Goal: Task Accomplishment & Management: Manage account settings

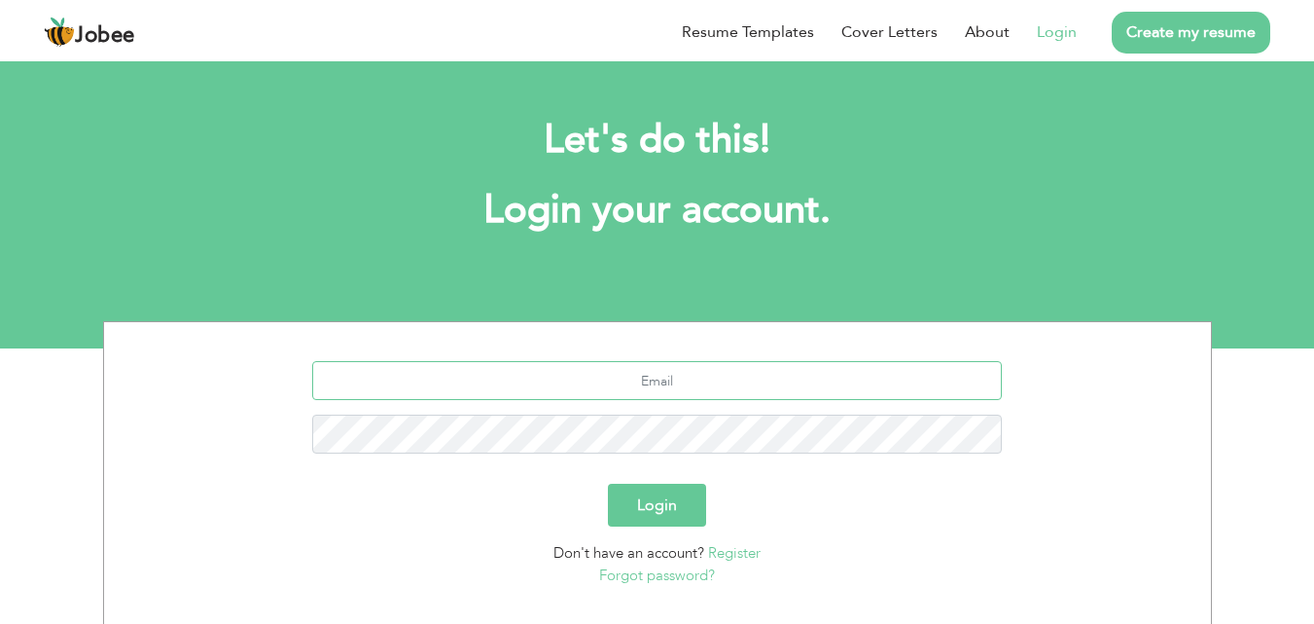
click at [648, 364] on input "text" at bounding box center [657, 380] width 690 height 39
type input "[EMAIL_ADDRESS][DOMAIN_NAME]"
click at [675, 511] on button "Login" at bounding box center [657, 505] width 98 height 43
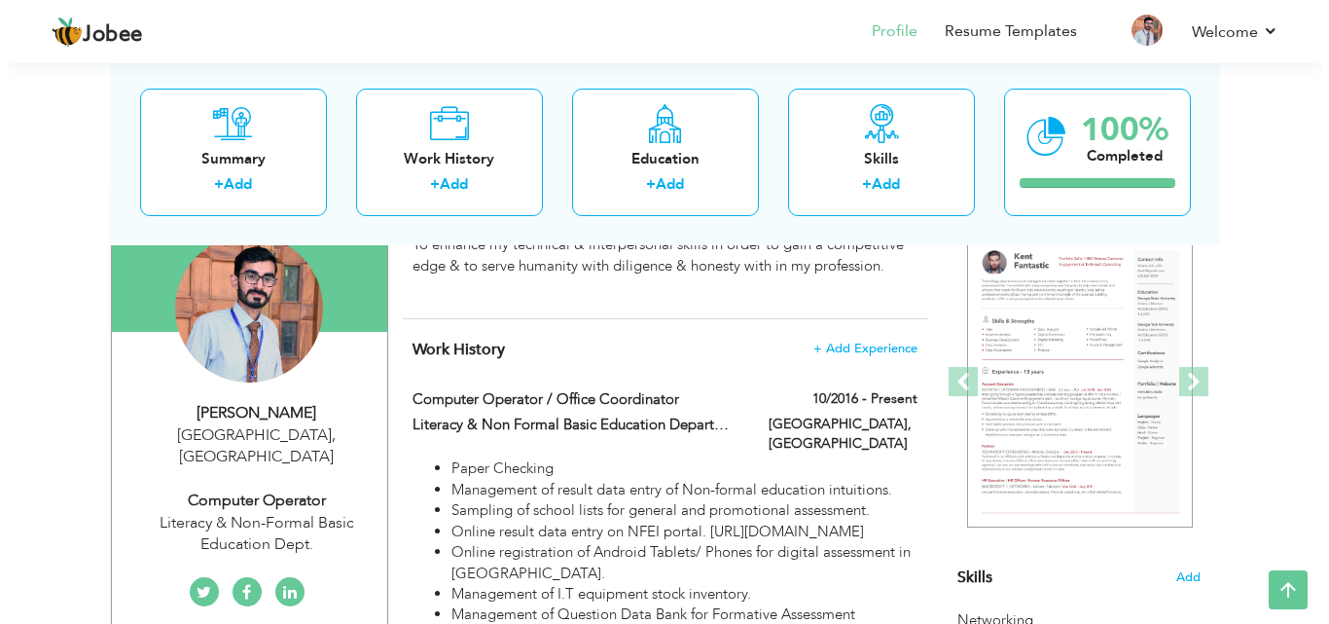
scroll to position [180, 0]
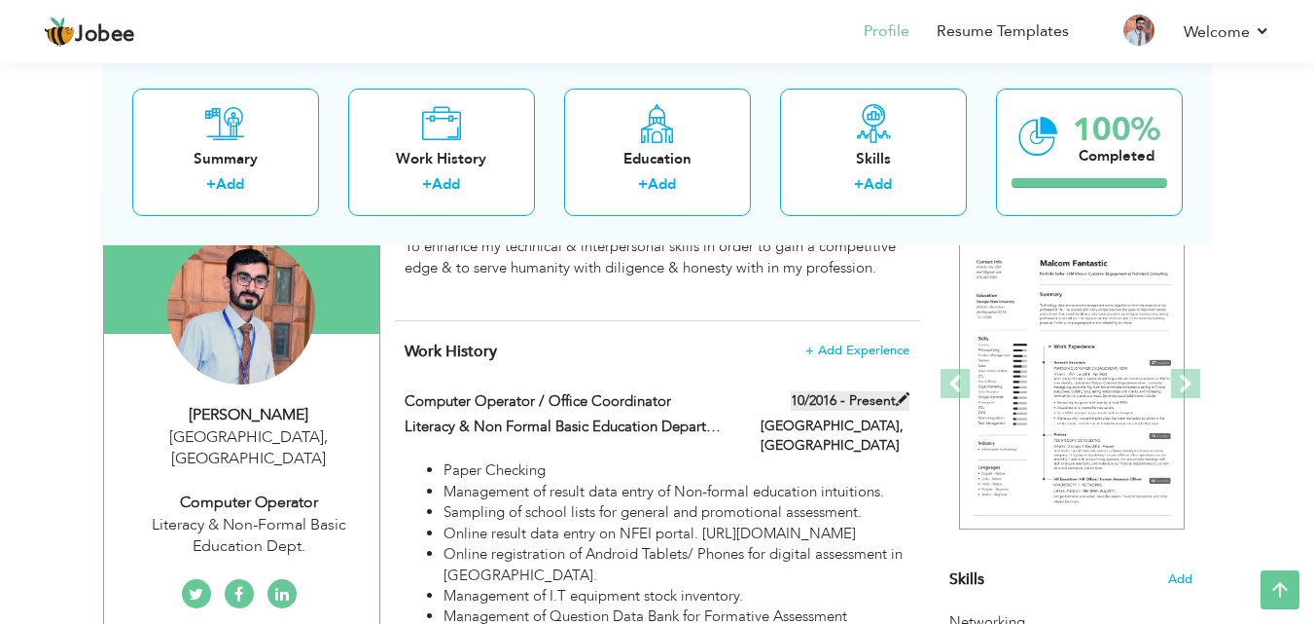
click at [902, 397] on span at bounding box center [903, 399] width 14 height 14
type input "Computer Operator / Office Coordinator"
type input "Literacy & Non Formal Basic Education Department"
type input "10/2016"
type input "[GEOGRAPHIC_DATA]"
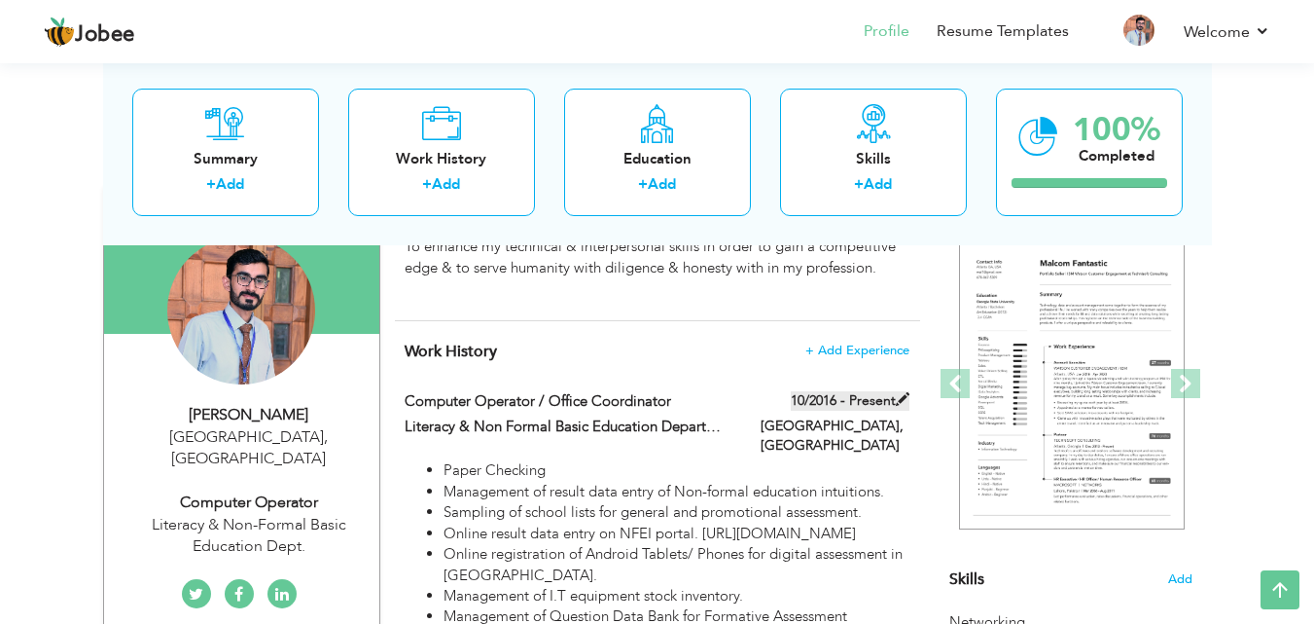
type input "[GEOGRAPHIC_DATA]"
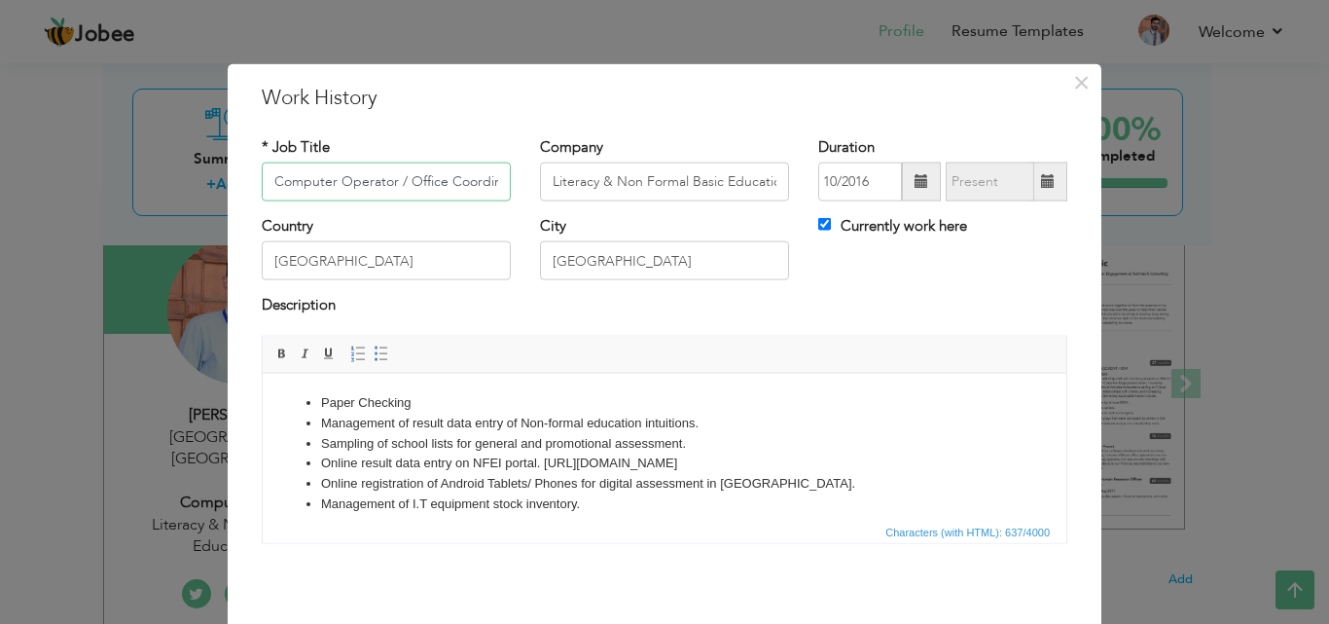
scroll to position [0, 23]
click at [842, 184] on input "10/2016" at bounding box center [860, 181] width 84 height 39
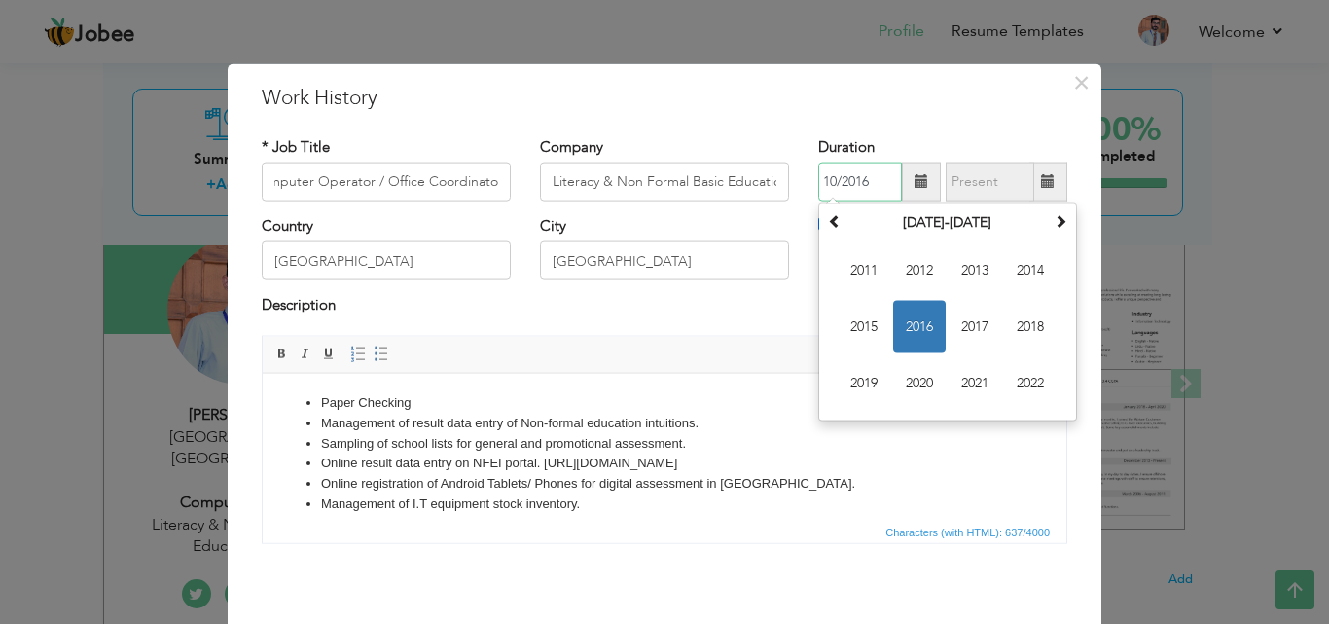
scroll to position [0, 0]
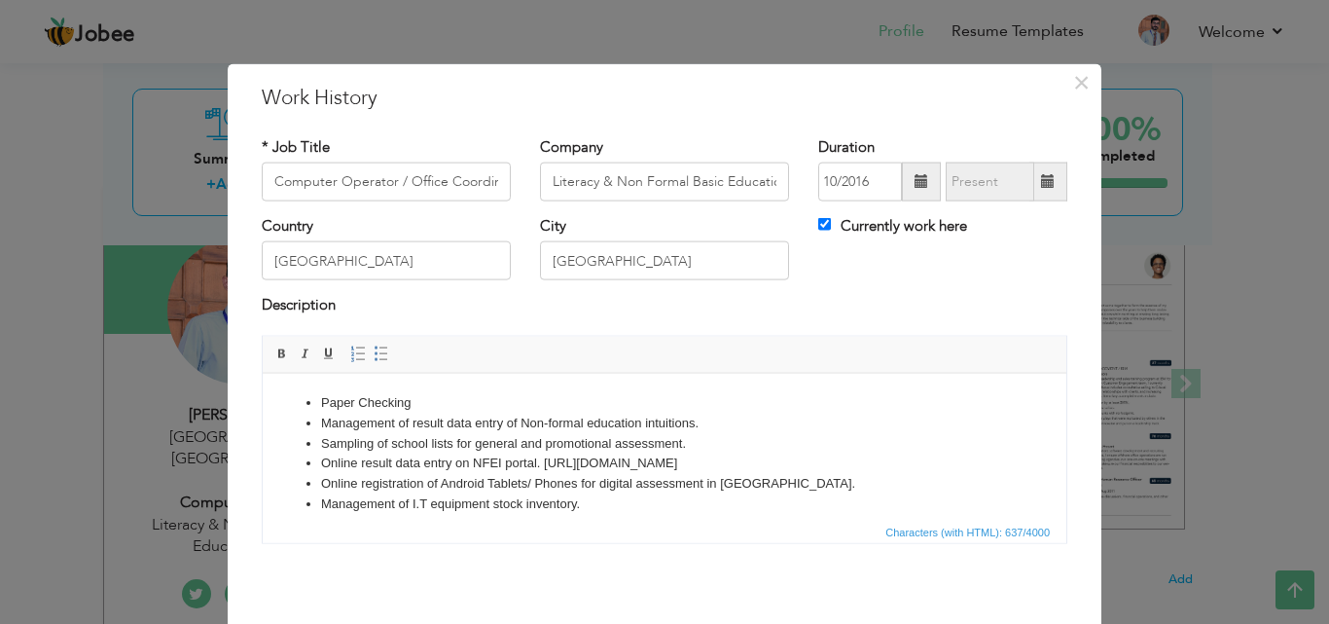
click at [1029, 179] on span at bounding box center [1048, 181] width 38 height 39
click at [1041, 179] on span at bounding box center [1048, 181] width 14 height 14
click at [1049, 192] on span at bounding box center [1048, 181] width 38 height 39
click at [818, 218] on input "Currently work here" at bounding box center [824, 224] width 13 height 13
checkbox input "false"
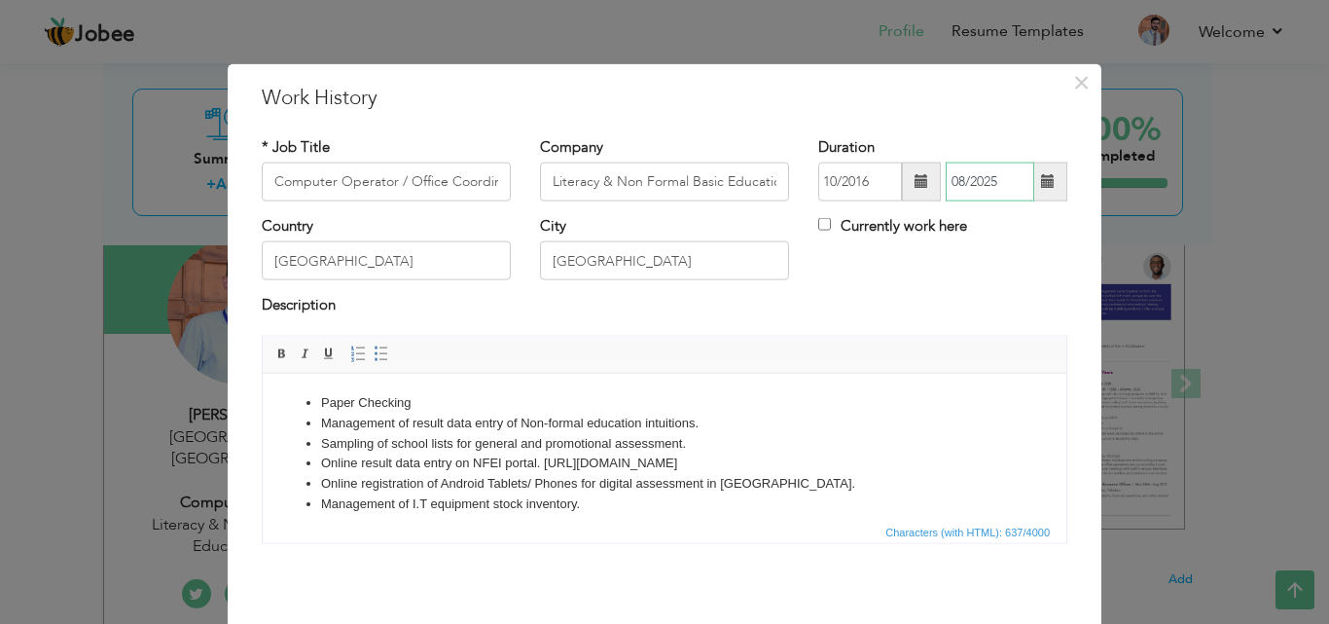
click at [1002, 177] on input "08/2025" at bounding box center [990, 181] width 89 height 39
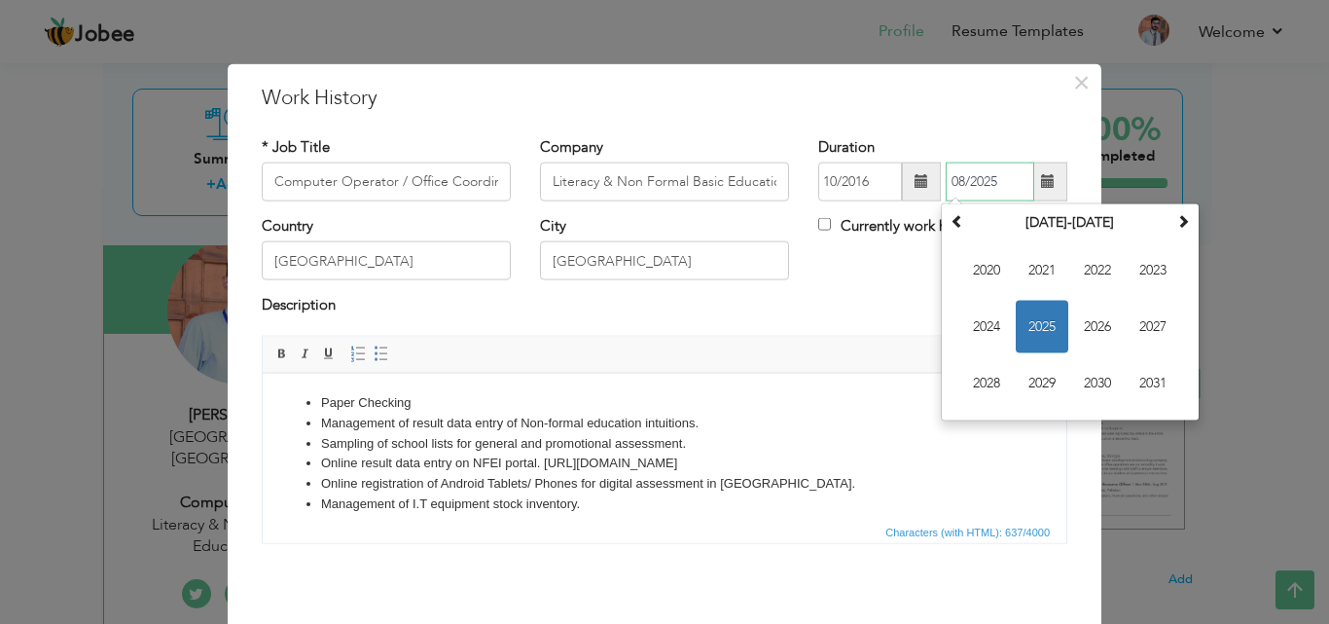
click at [1041, 320] on span "2025" at bounding box center [1042, 327] width 53 height 53
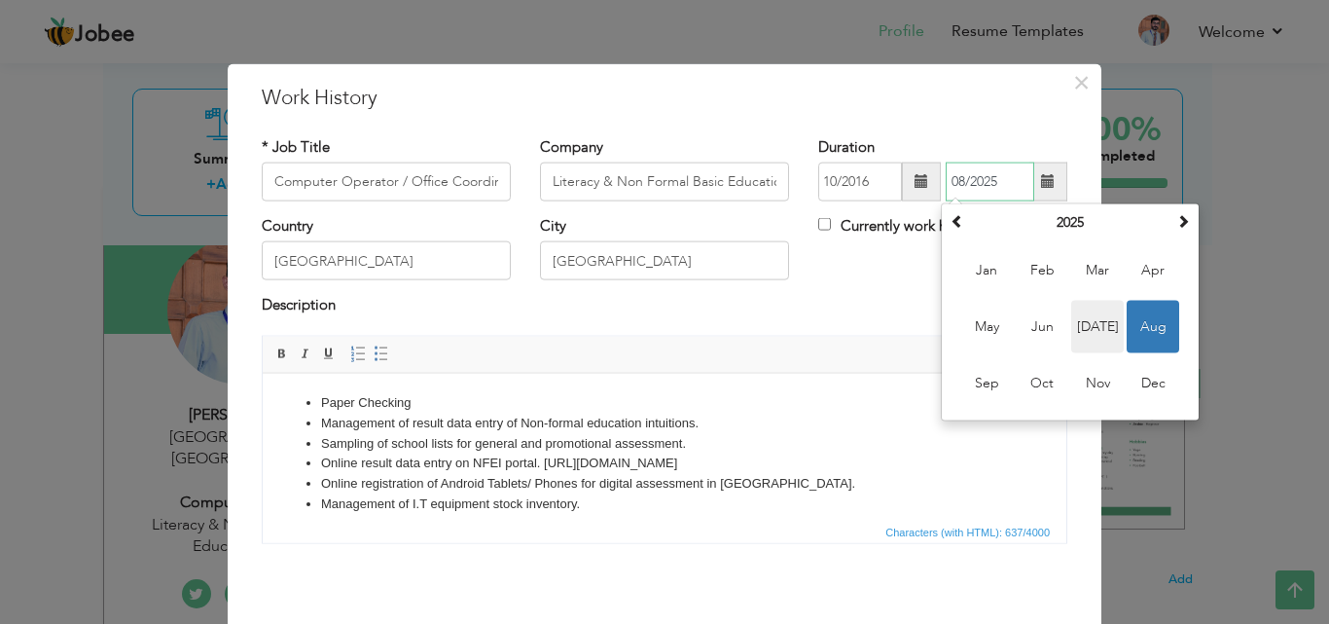
click at [1080, 329] on span "[DATE]" at bounding box center [1097, 327] width 53 height 53
type input "07/2025"
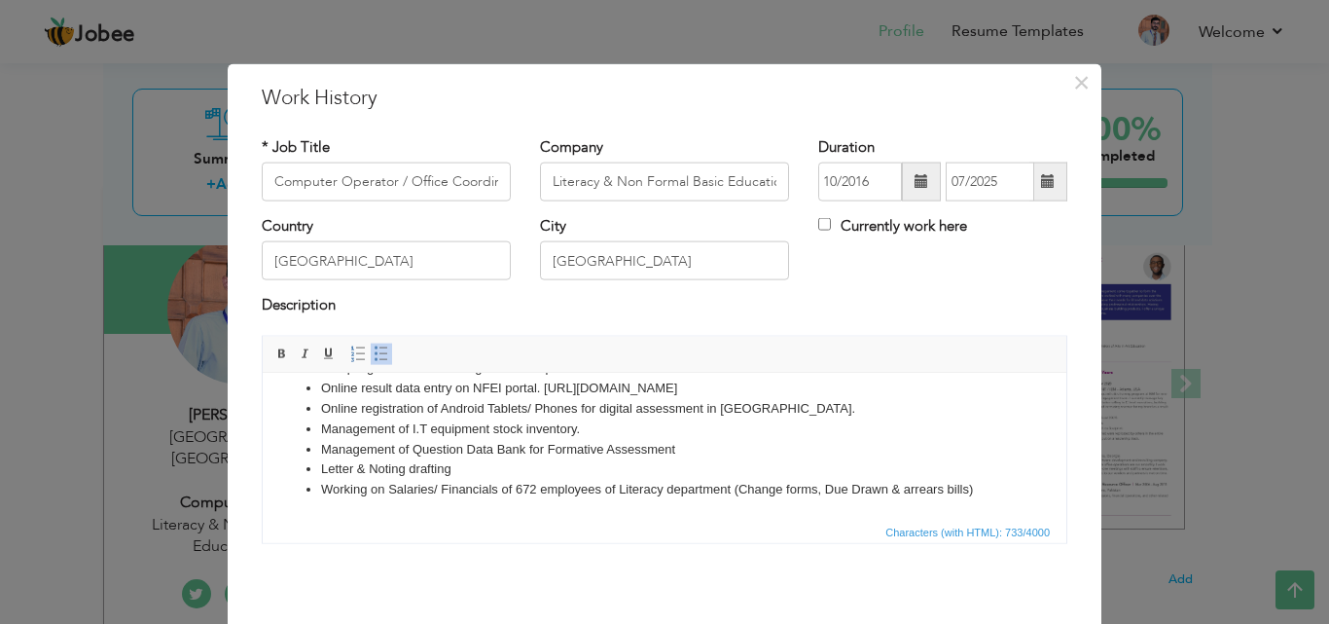
scroll to position [77, 0]
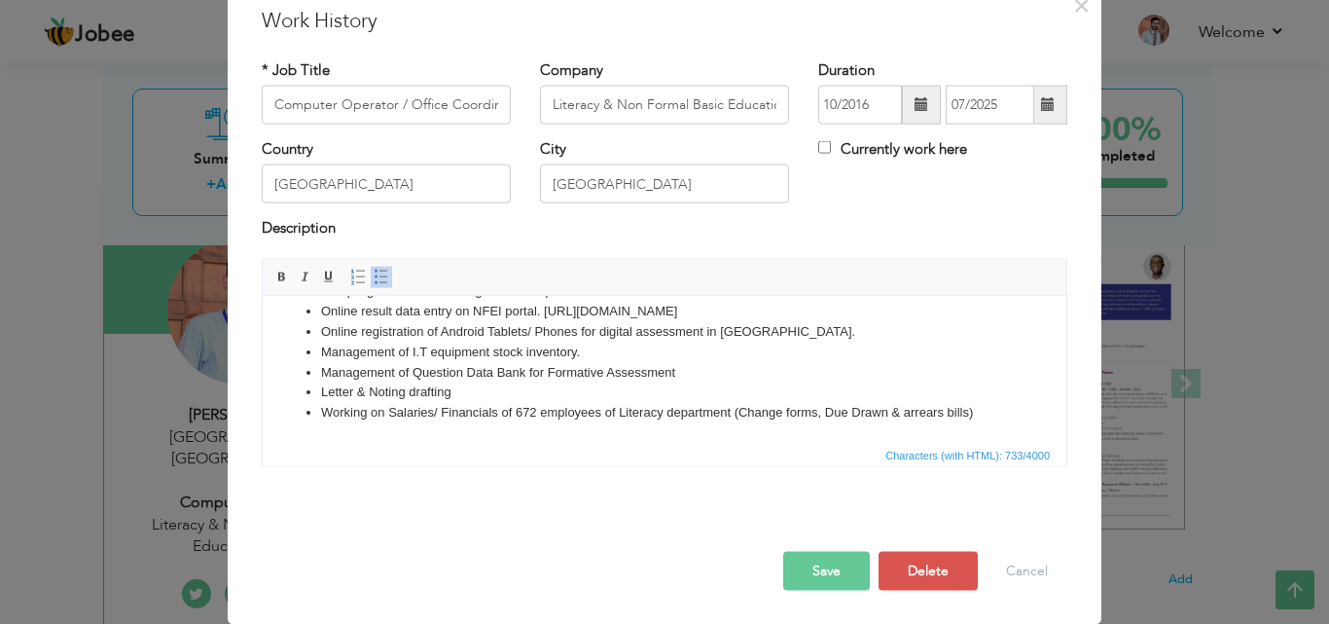
click at [820, 580] on button "Save" at bounding box center [826, 570] width 87 height 39
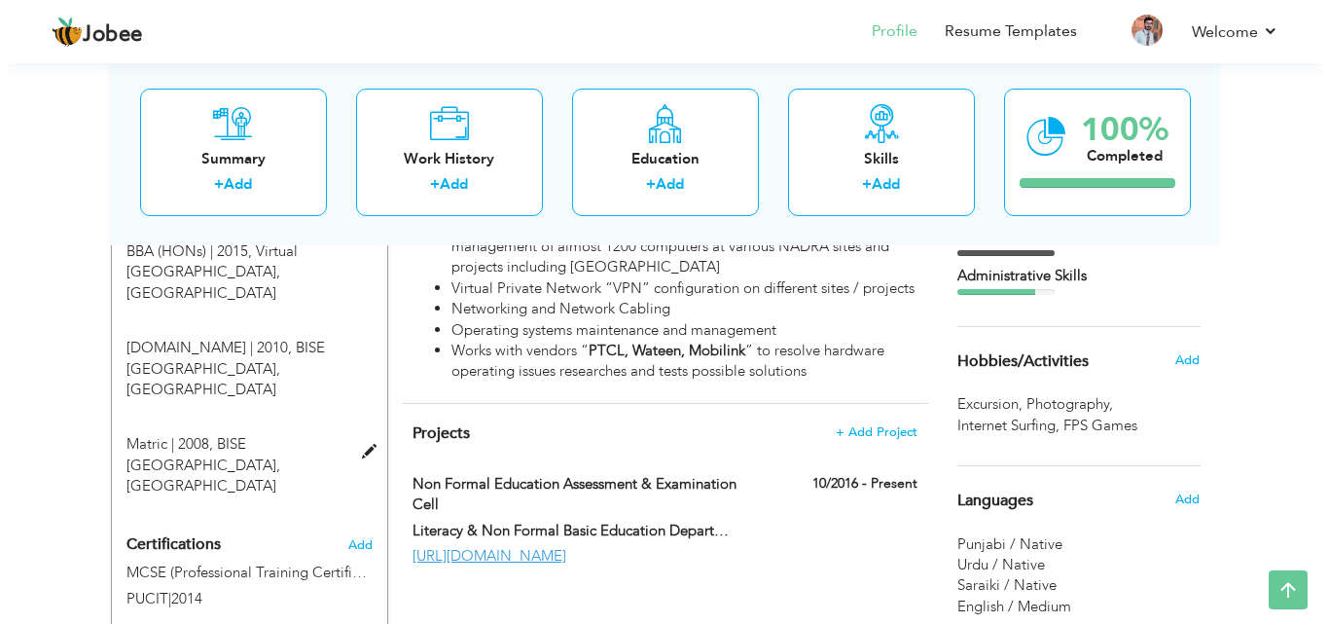
scroll to position [920, 0]
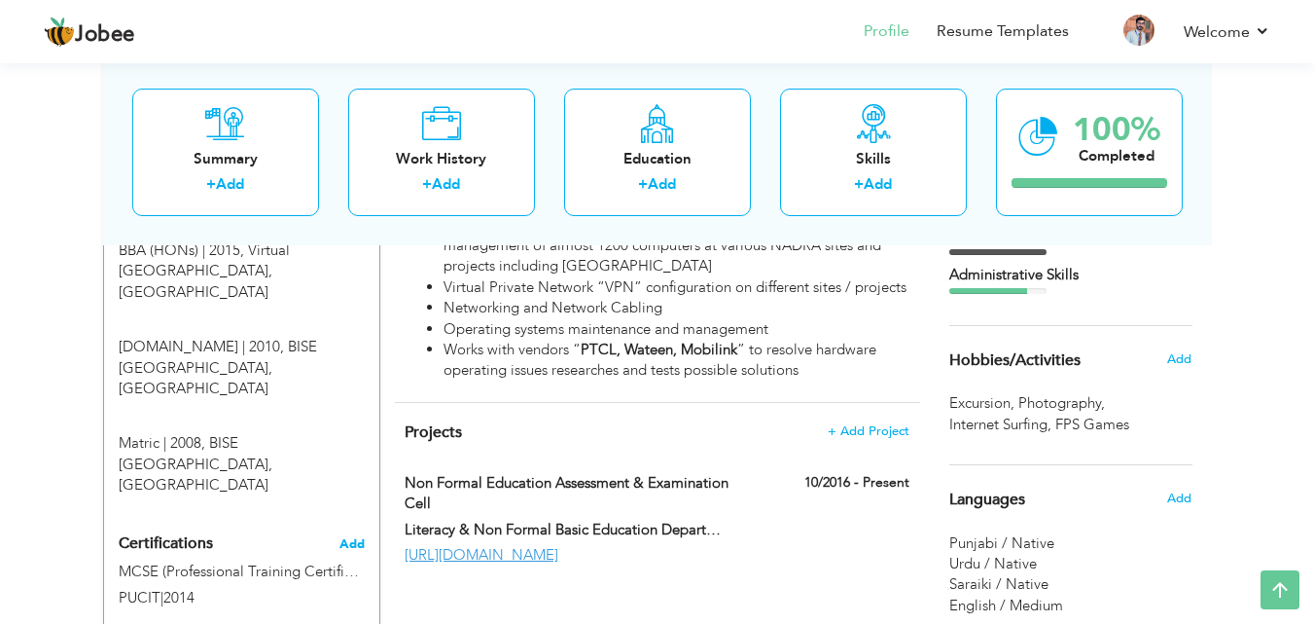
click at [357, 537] on span "Add" at bounding box center [352, 544] width 25 height 14
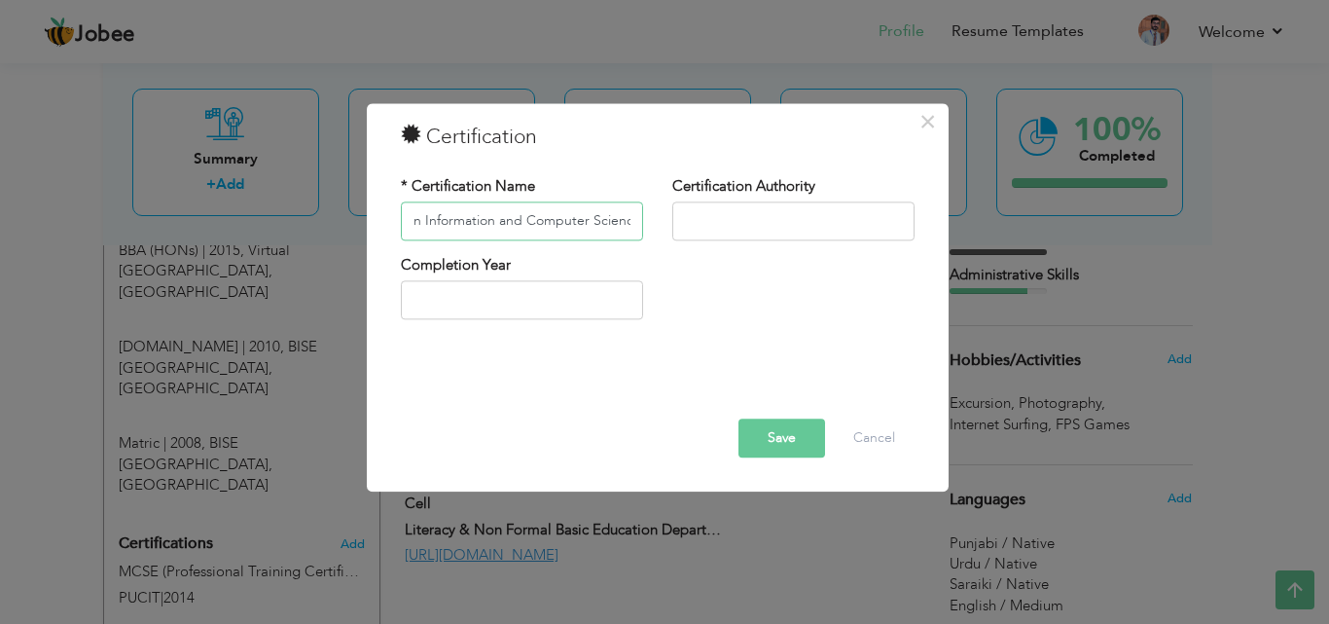
scroll to position [0, 65]
type input "Diploma in Information and Computer Science"
type input "Professional Education and Skills Decelopment Council"
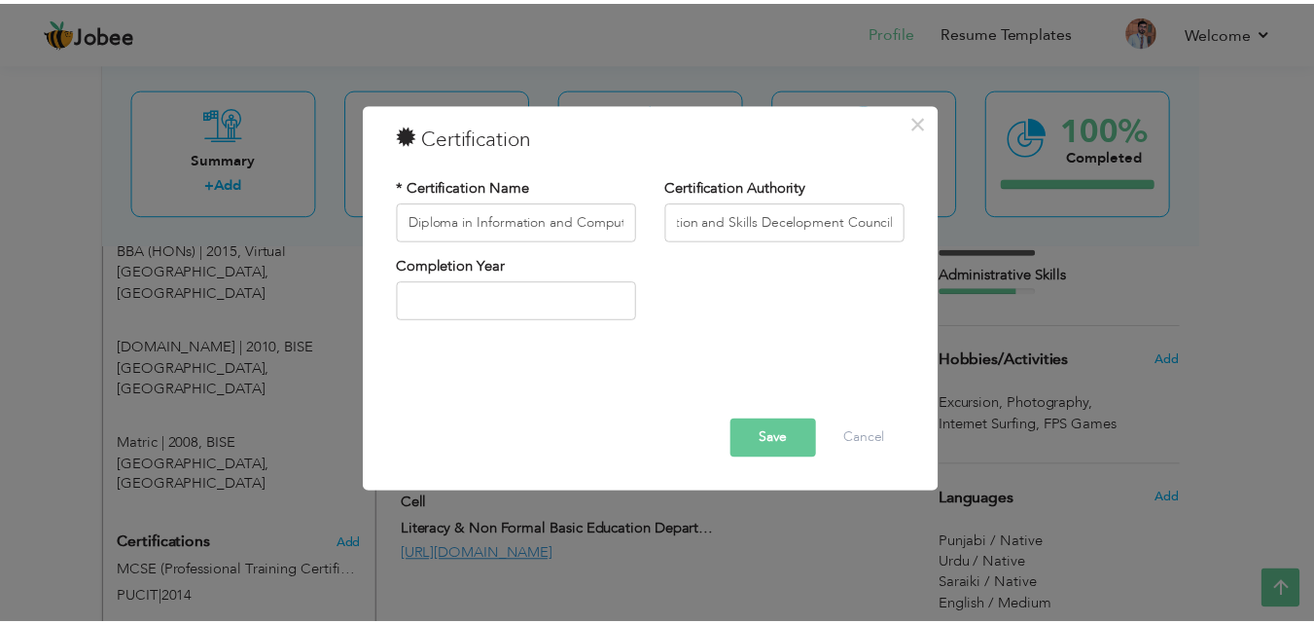
scroll to position [0, 0]
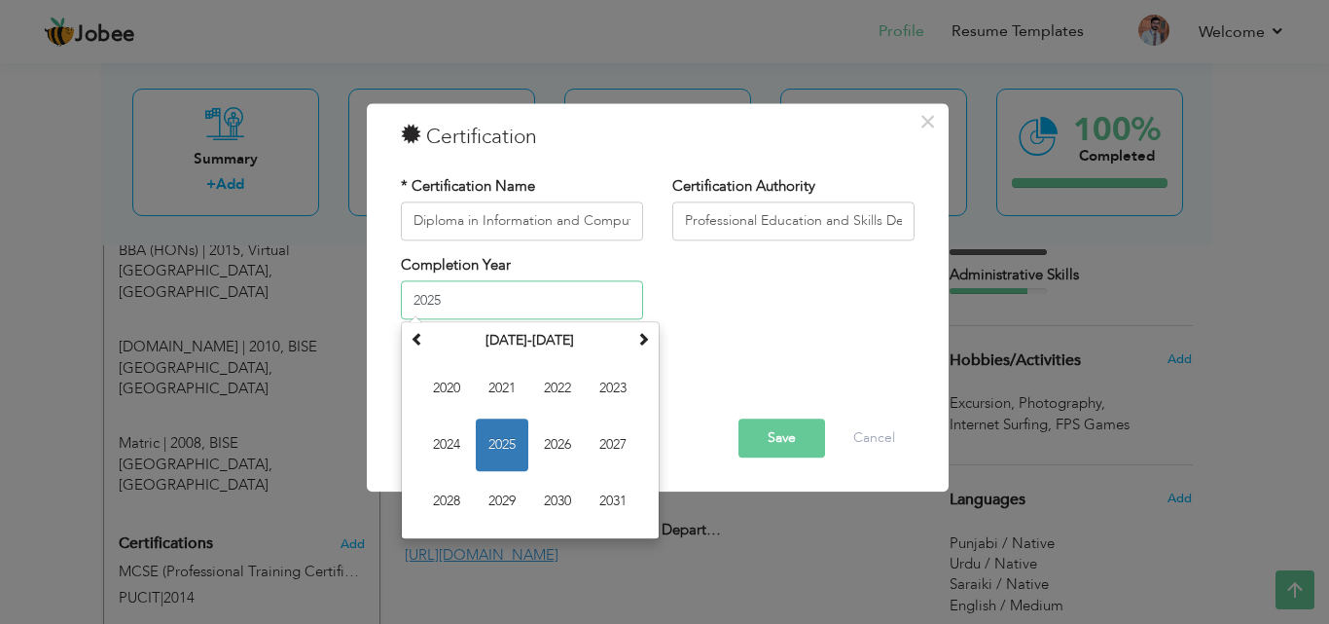
click at [562, 305] on input "2025" at bounding box center [522, 300] width 242 height 39
click at [431, 406] on span "2020" at bounding box center [446, 389] width 53 height 53
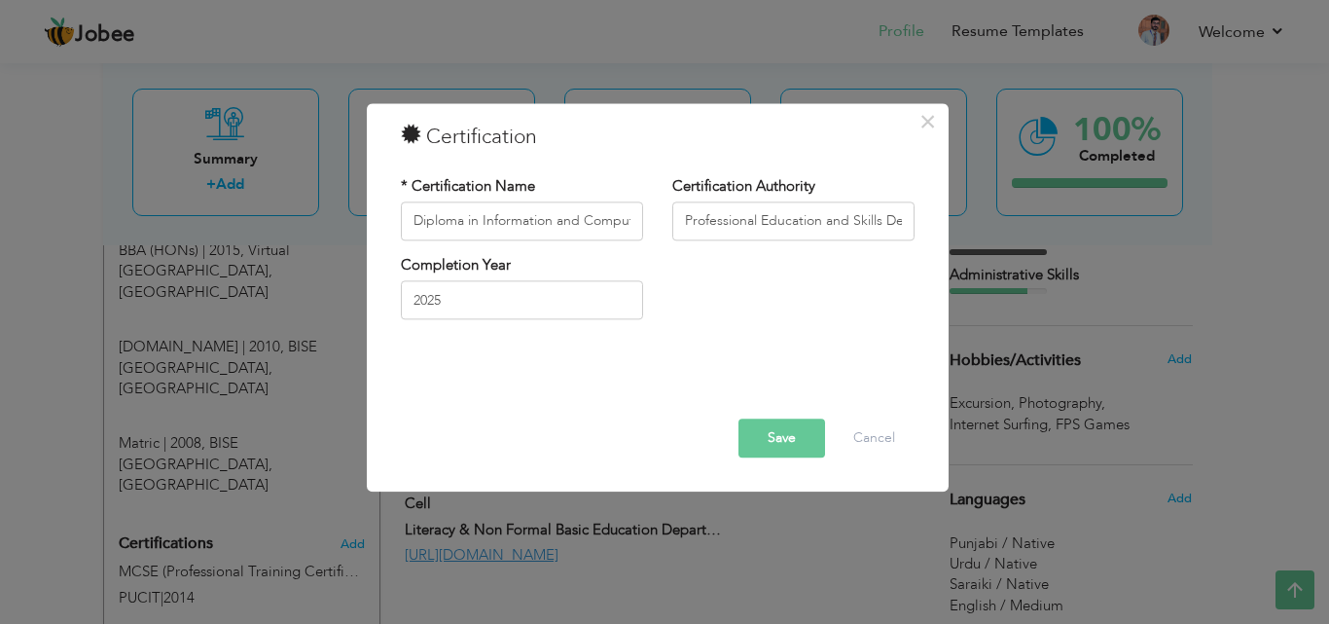
type input "2020"
click at [762, 436] on button "Save" at bounding box center [781, 437] width 87 height 39
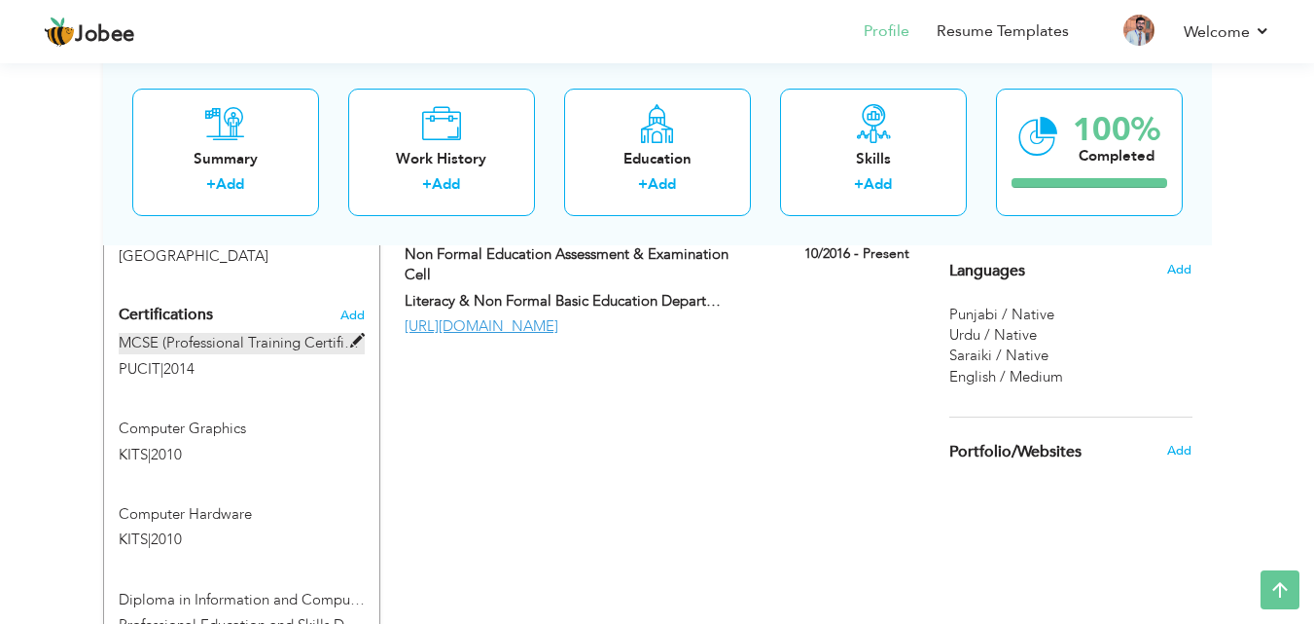
scroll to position [1150, 0]
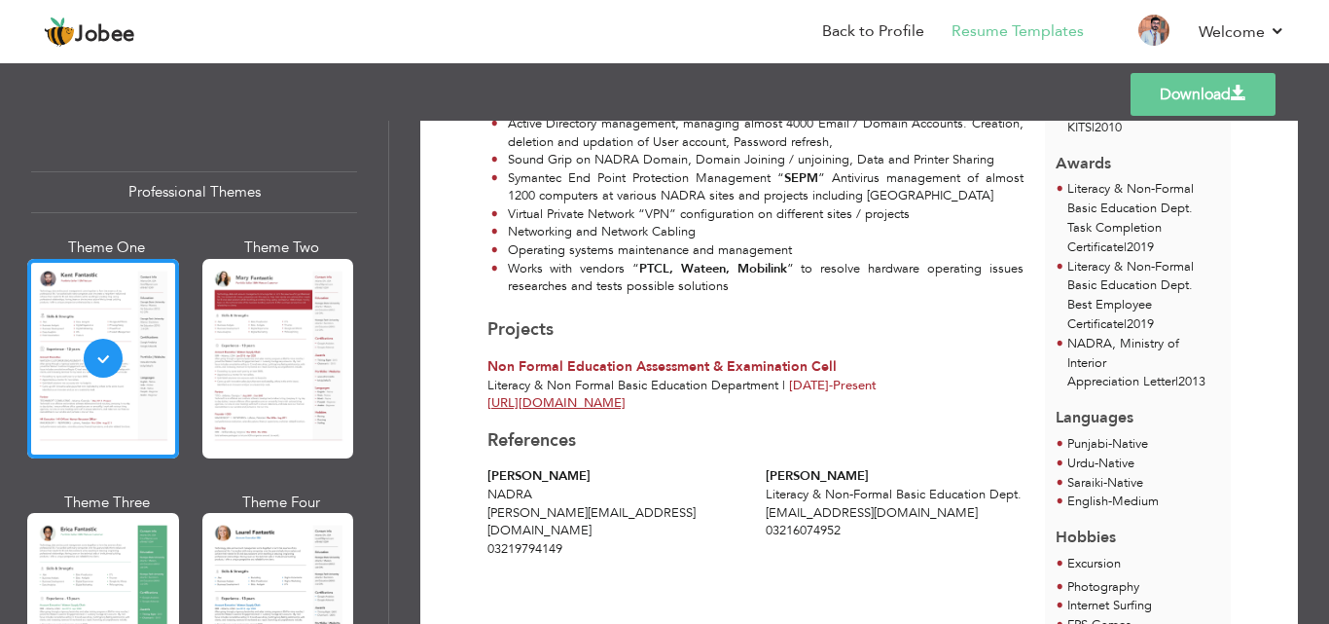
scroll to position [833, 0]
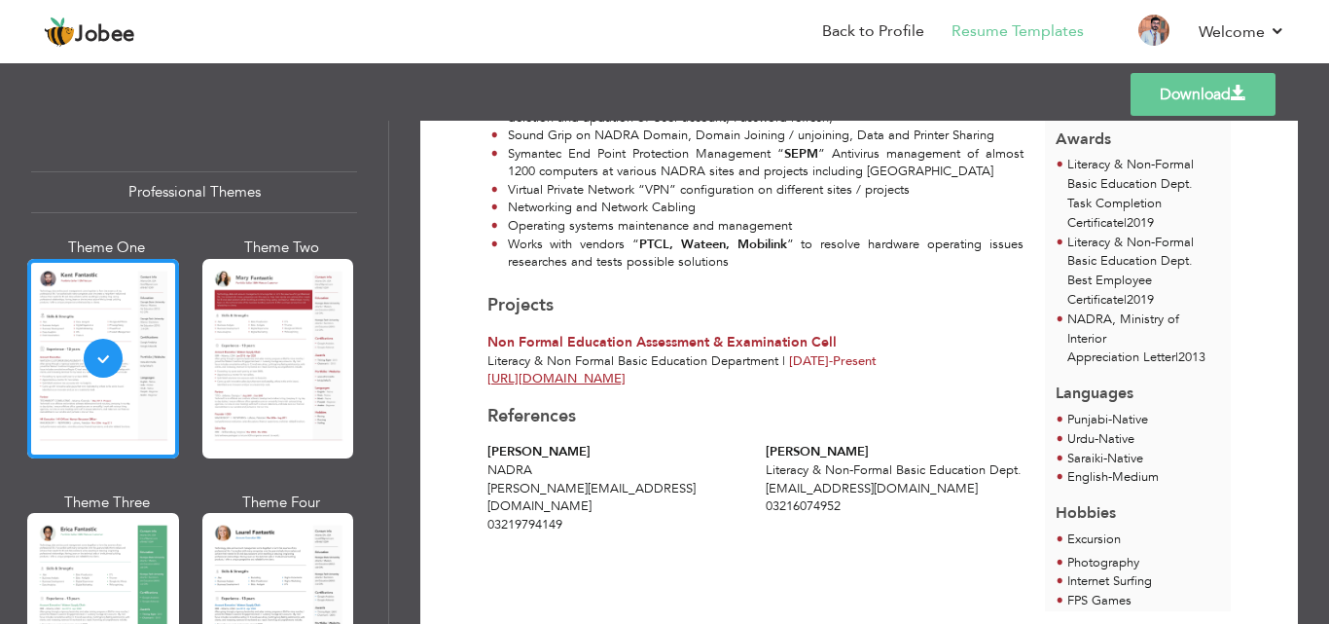
click at [1083, 530] on span "Excursion" at bounding box center [1094, 539] width 54 height 18
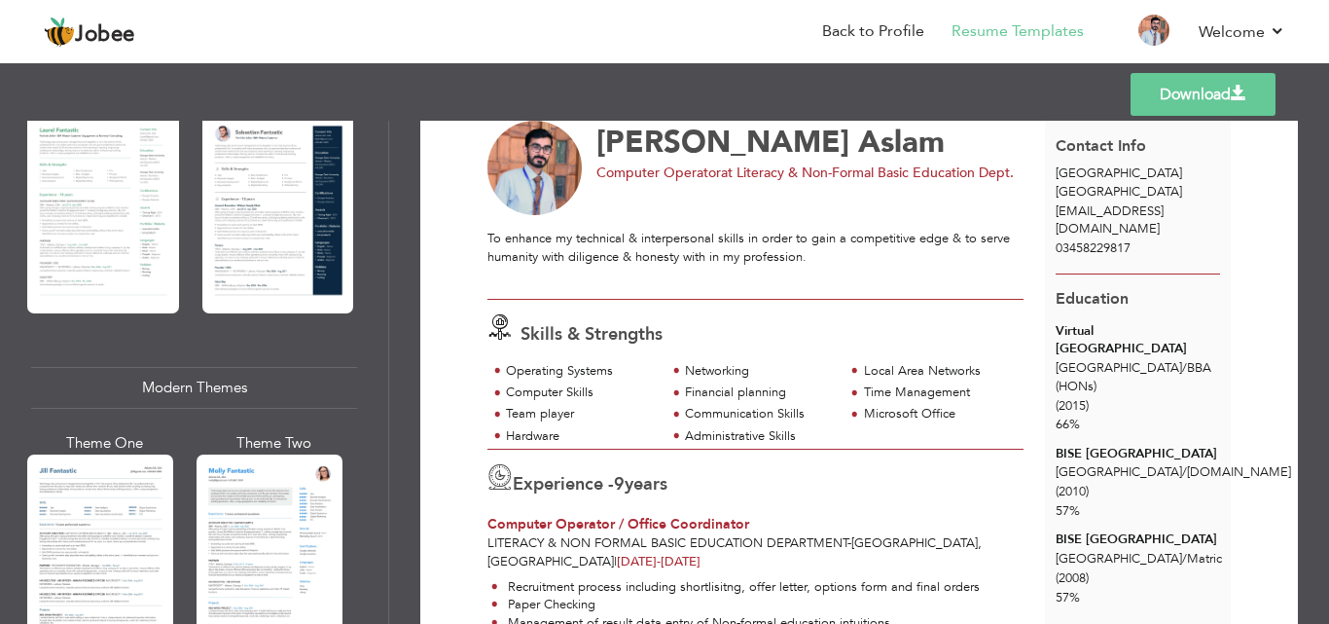
scroll to position [659, 0]
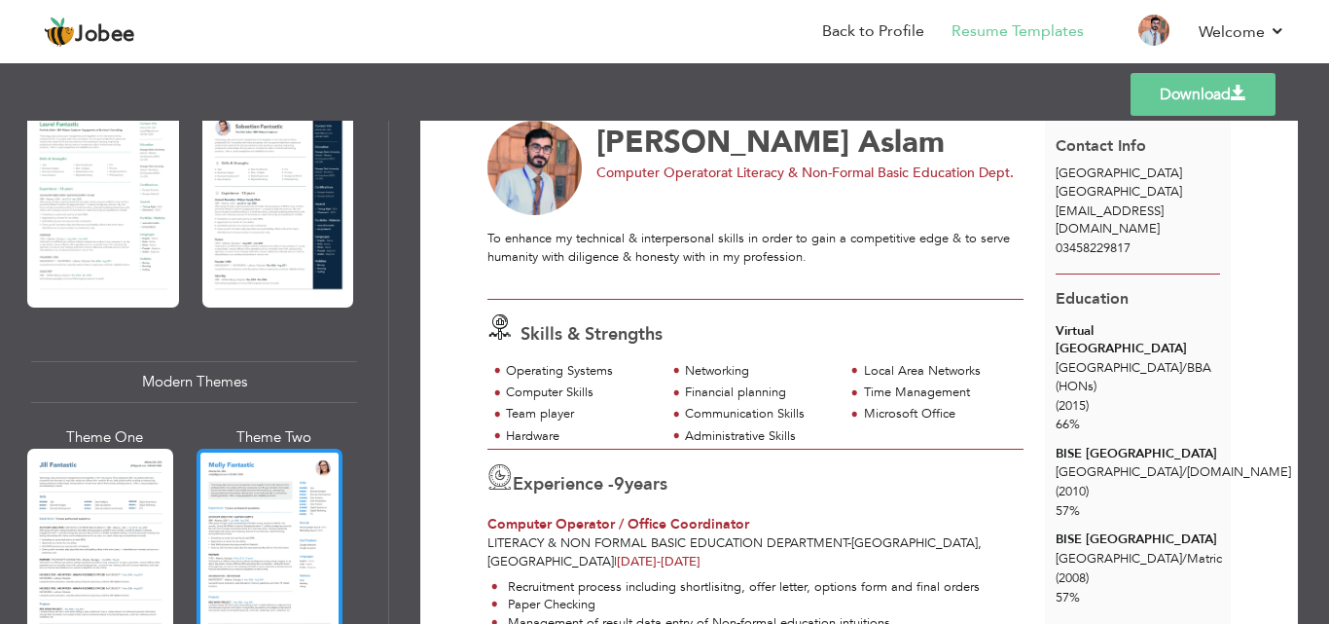
click at [244, 470] on div at bounding box center [270, 544] width 146 height 193
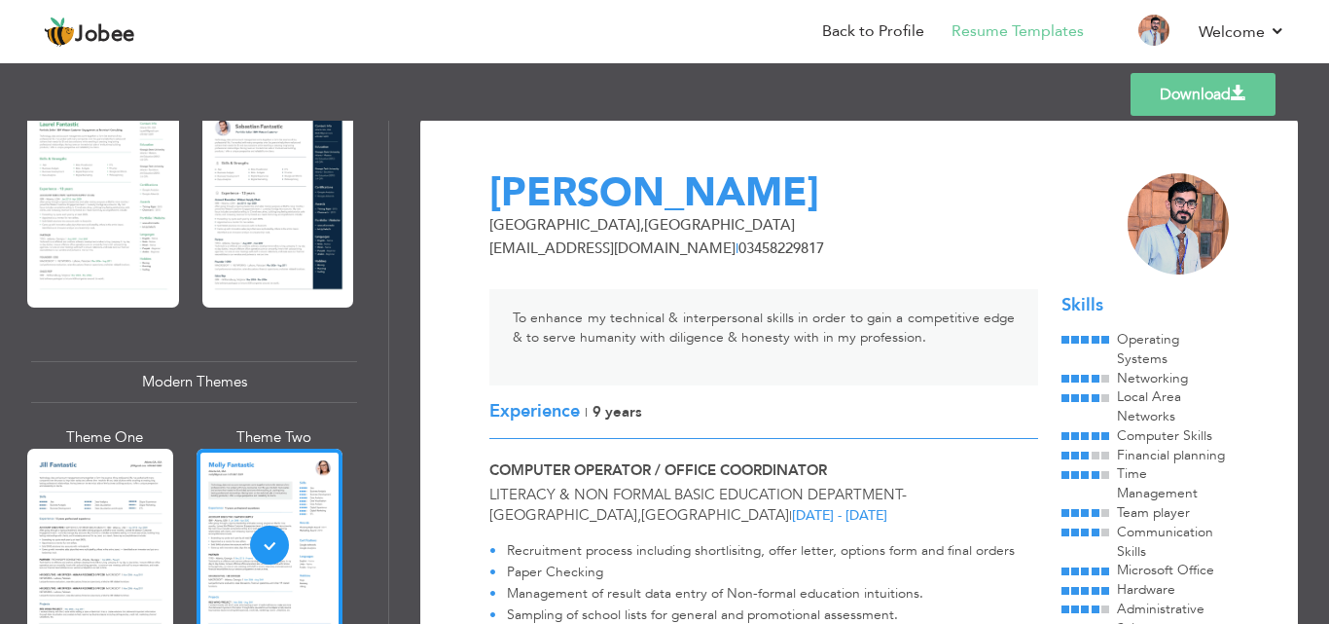
scroll to position [0, 0]
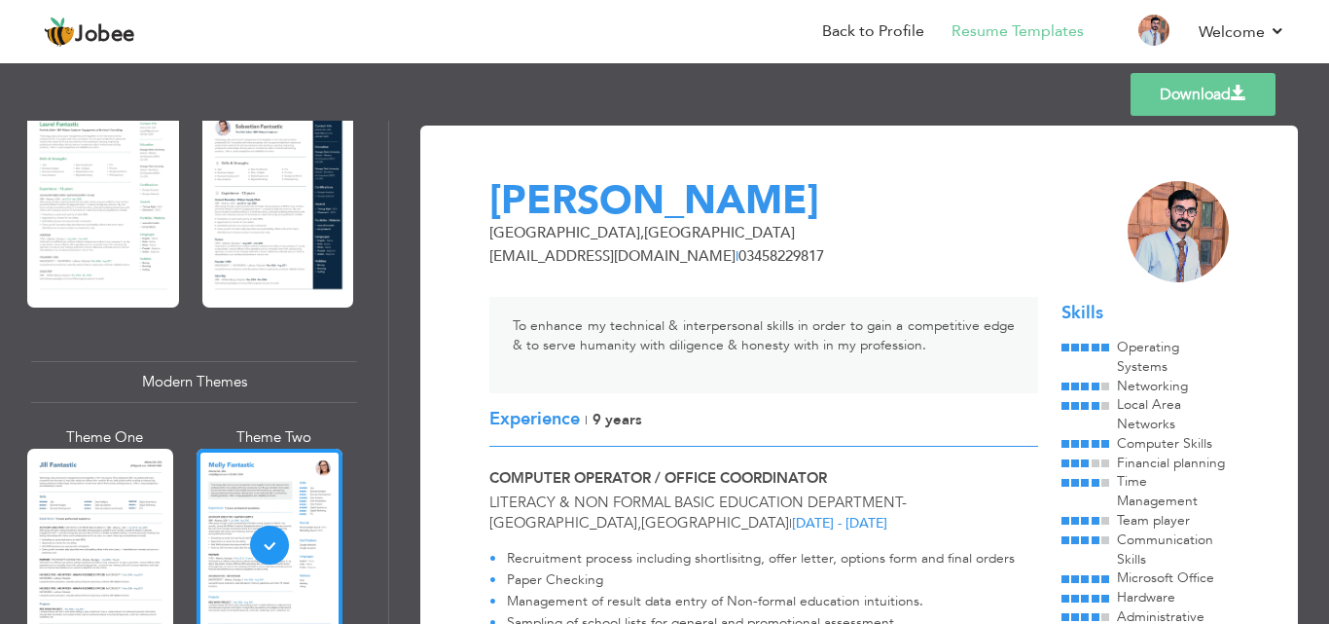
click at [1215, 104] on link "Download" at bounding box center [1202, 94] width 145 height 43
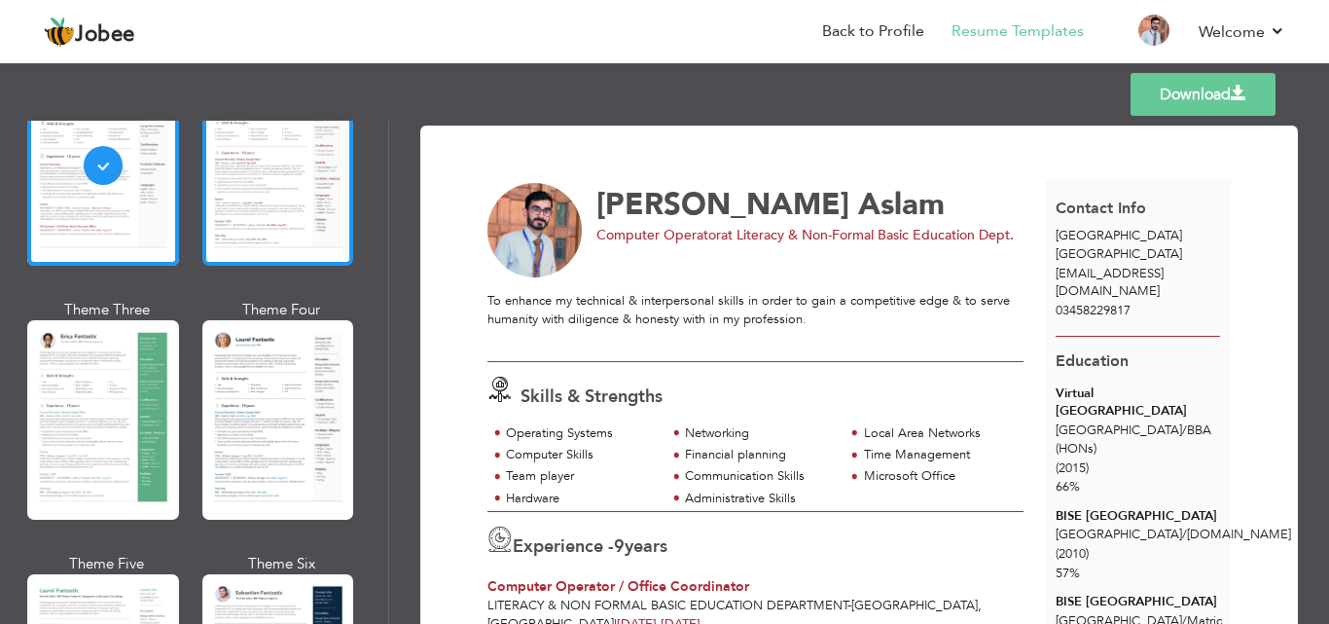
scroll to position [198, 0]
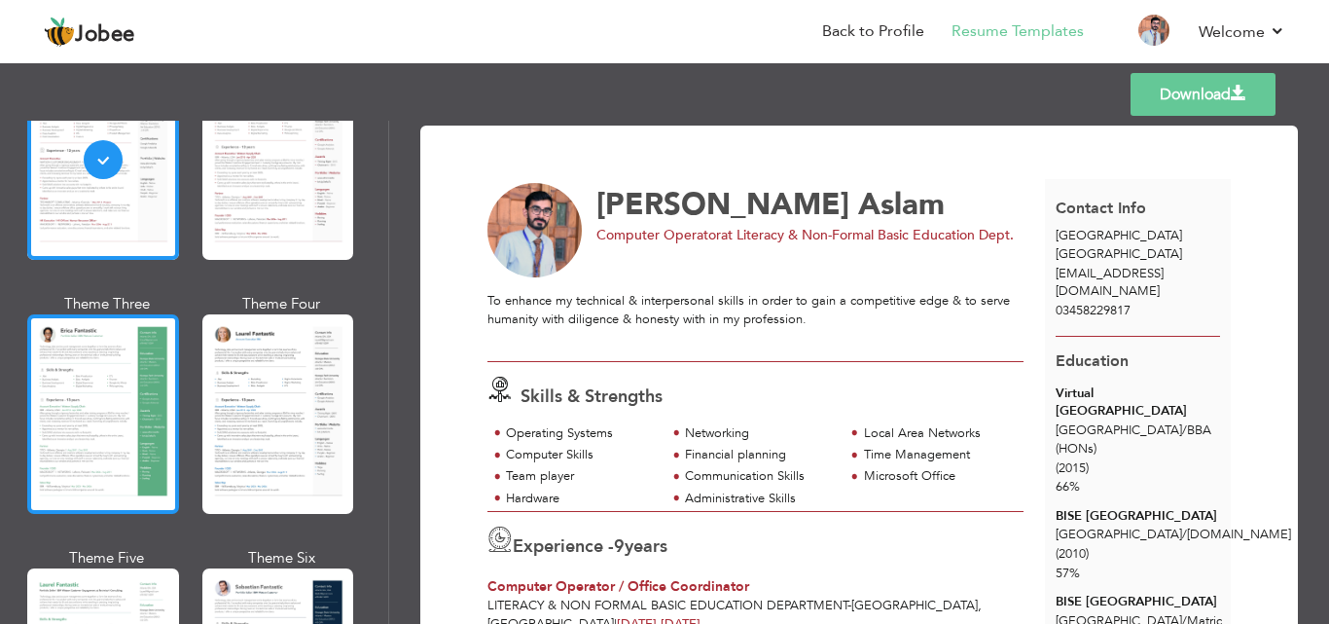
click at [91, 386] on div at bounding box center [103, 413] width 152 height 199
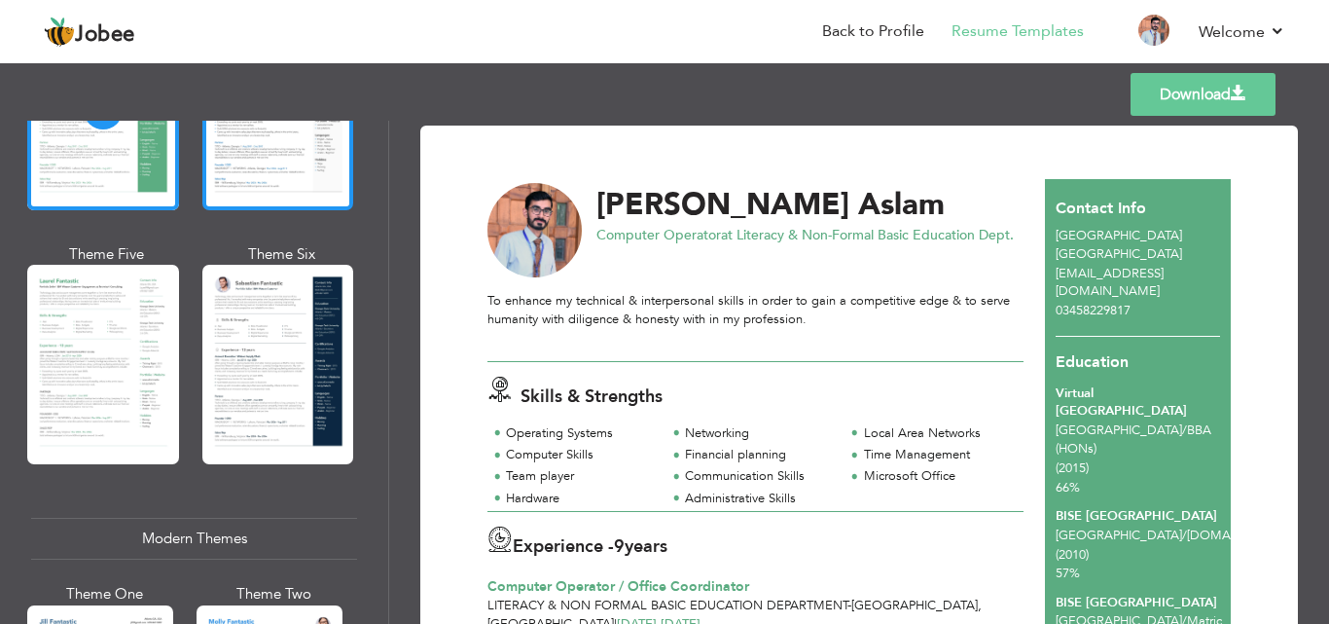
scroll to position [503, 0]
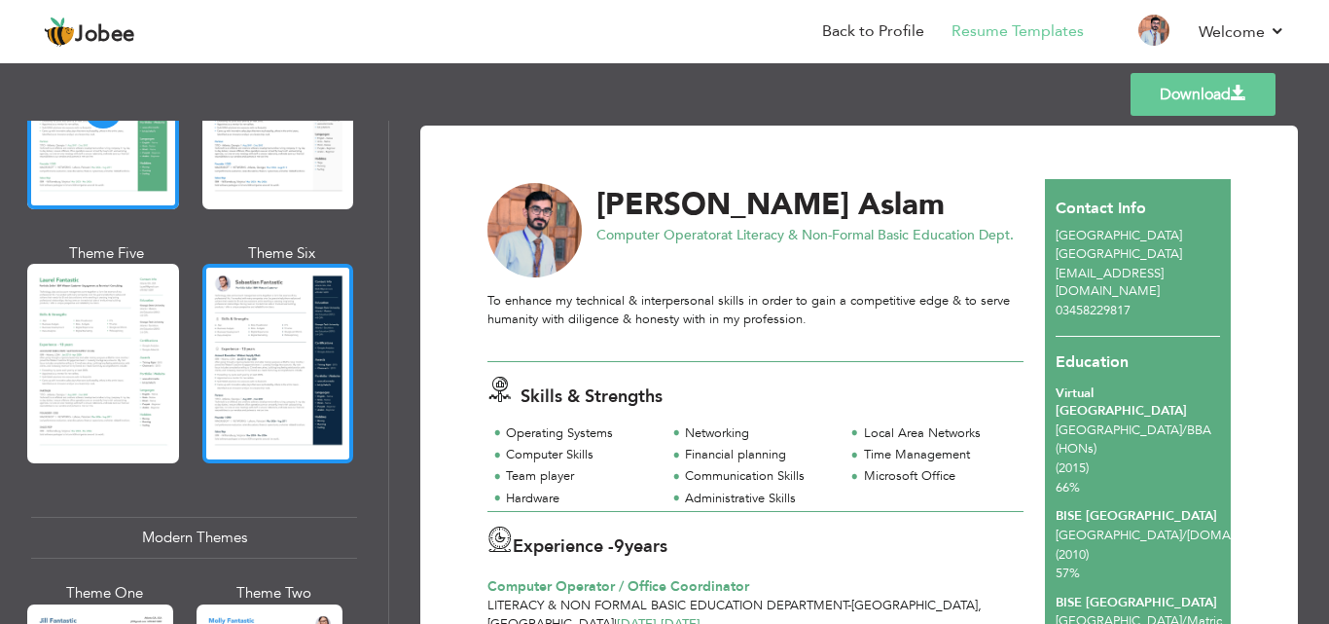
click at [233, 379] on div at bounding box center [278, 363] width 152 height 199
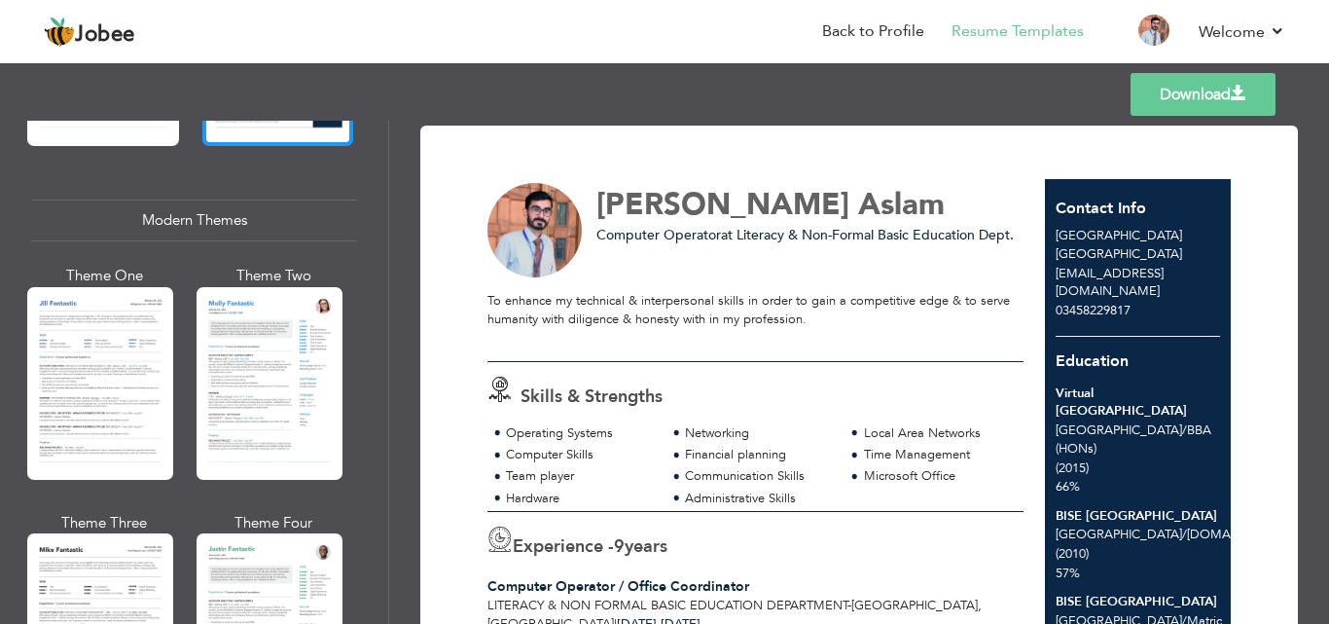
scroll to position [833, 0]
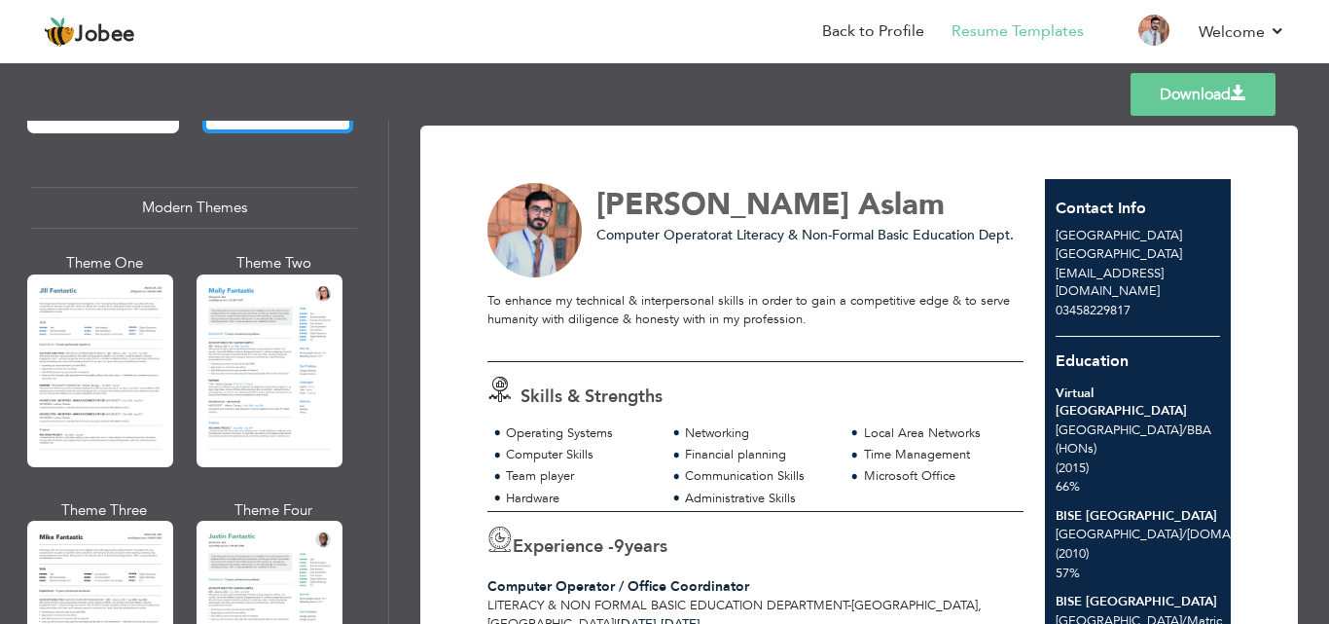
click at [250, 364] on div at bounding box center [270, 370] width 146 height 193
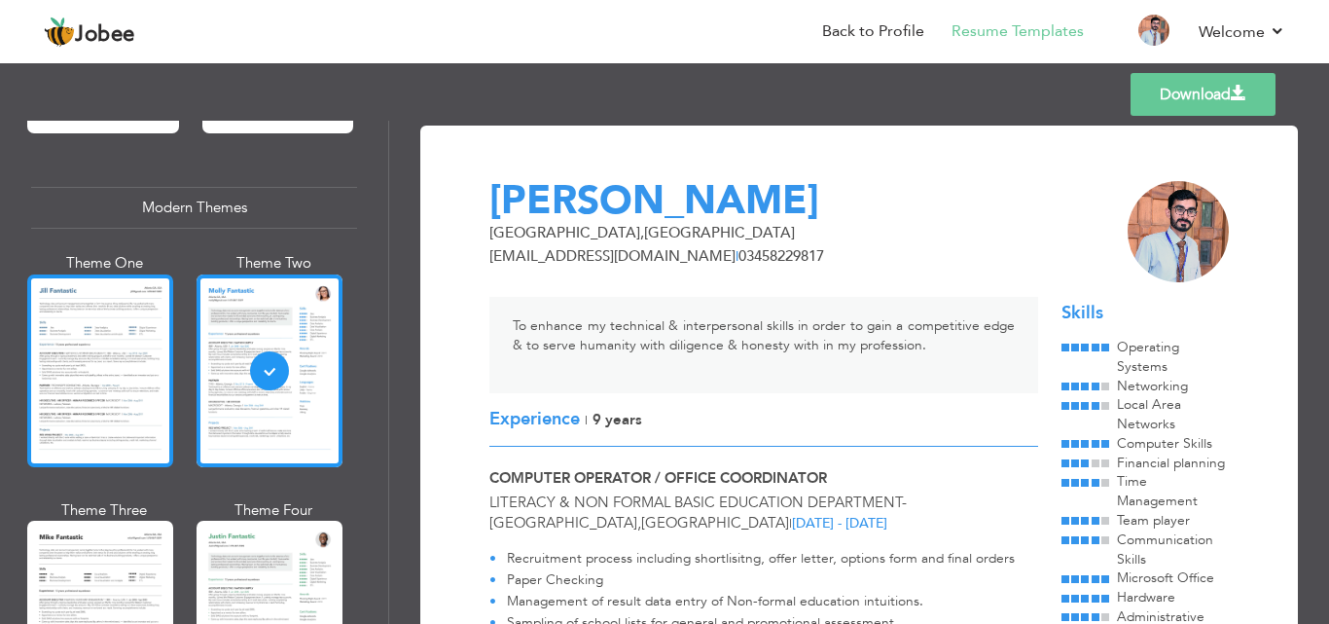
click at [128, 401] on div at bounding box center [100, 370] width 146 height 193
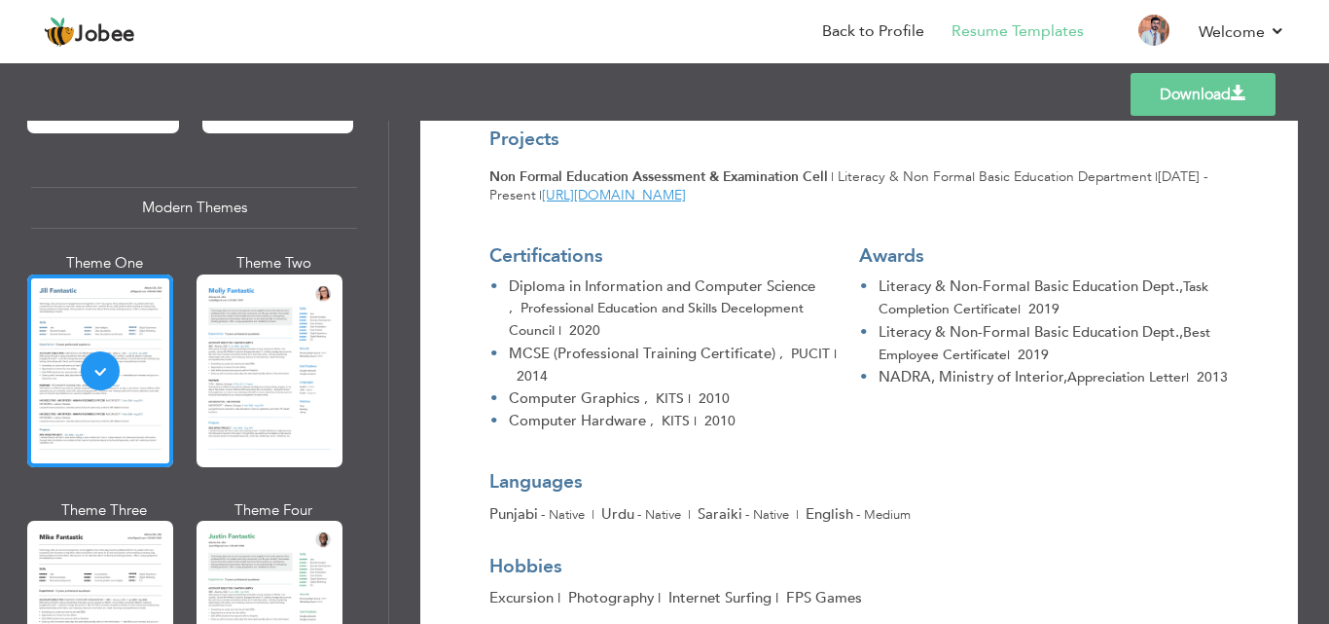
scroll to position [1442, 0]
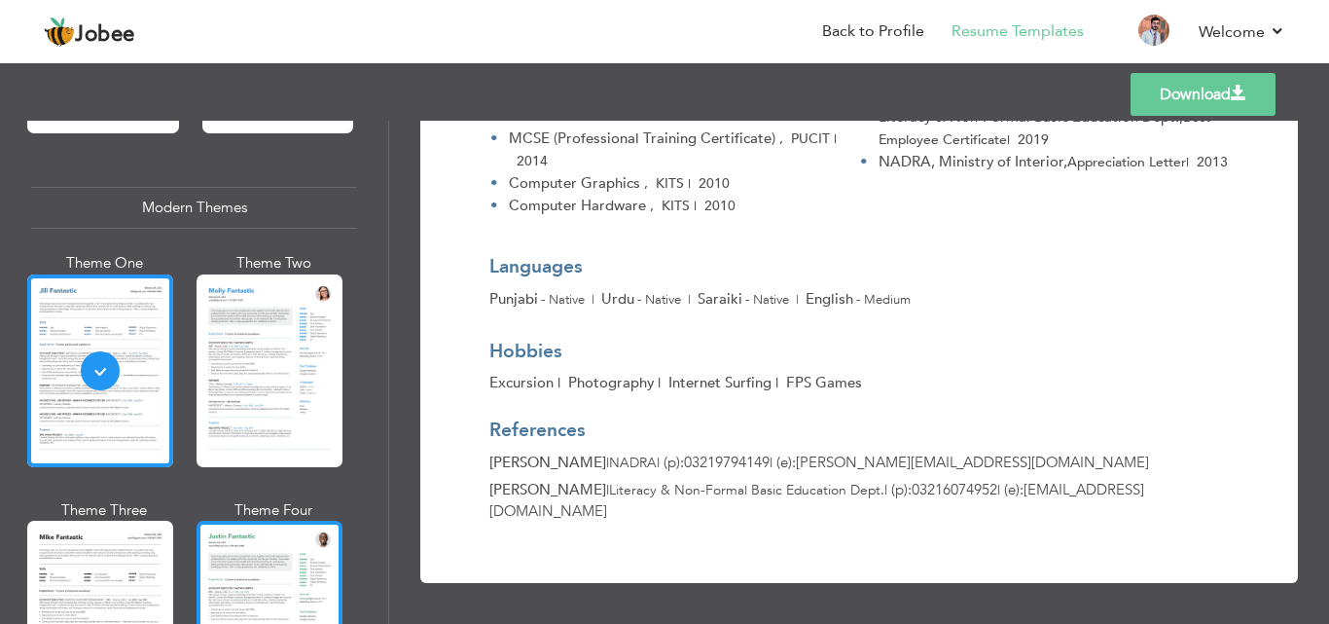
click at [242, 595] on div at bounding box center [270, 616] width 146 height 193
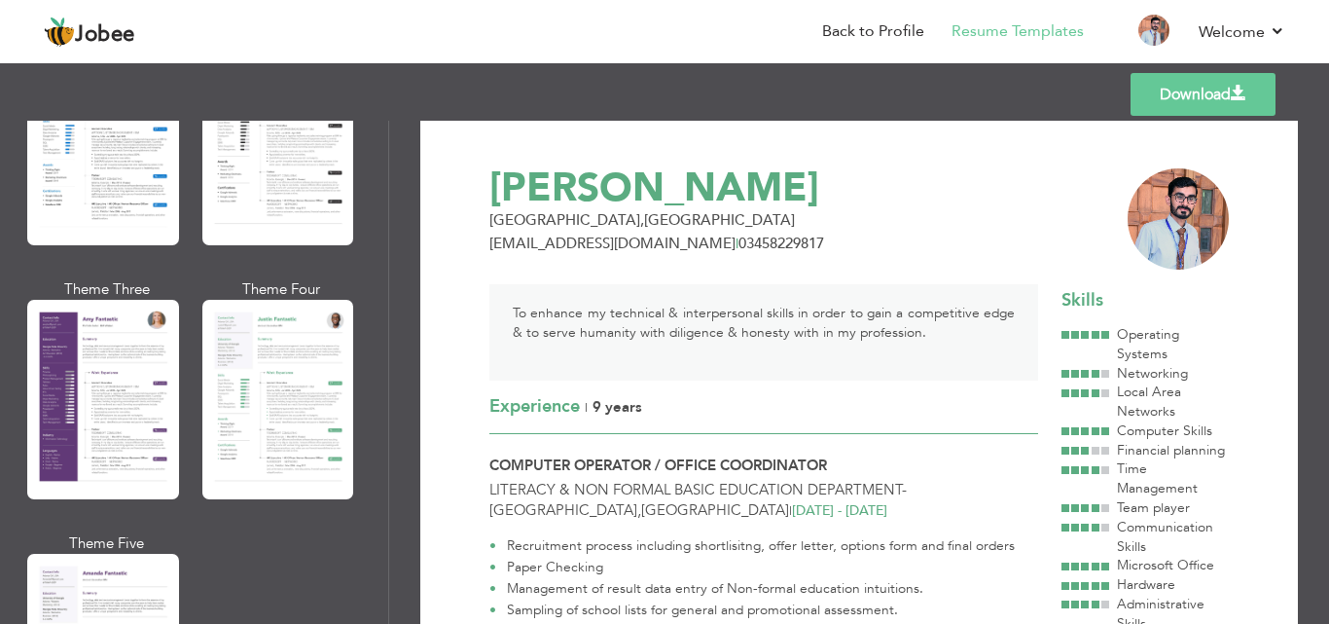
scroll to position [1641, 0]
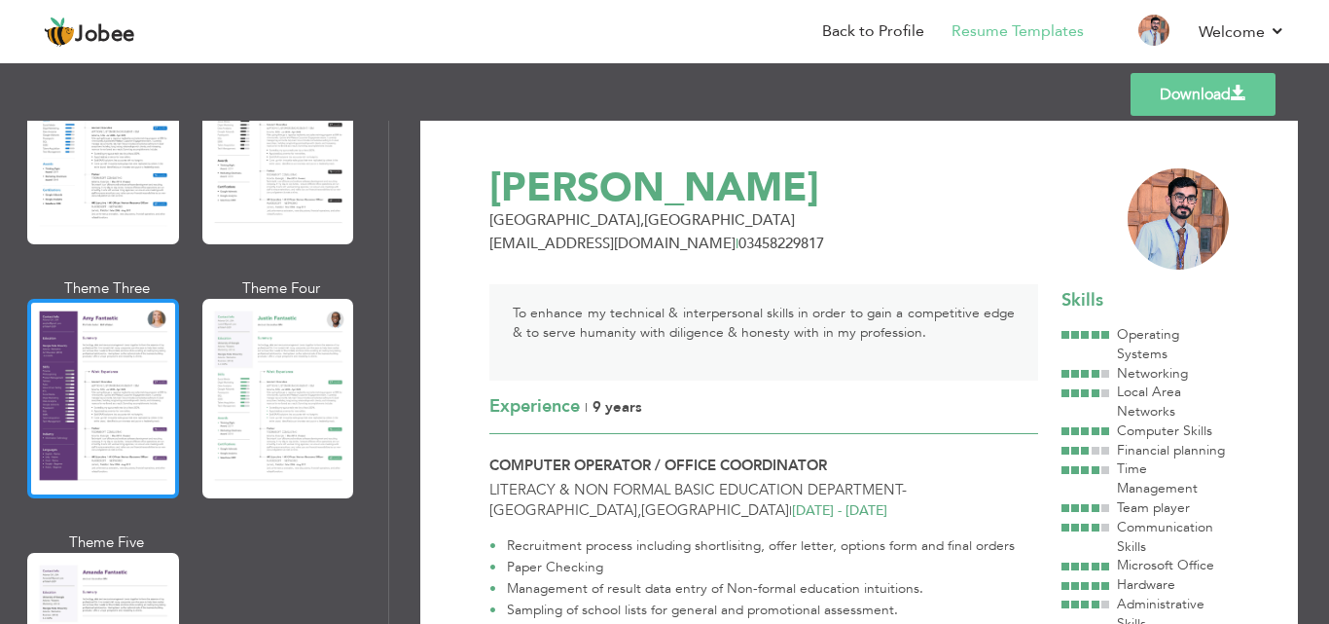
click at [115, 417] on div at bounding box center [103, 398] width 152 height 199
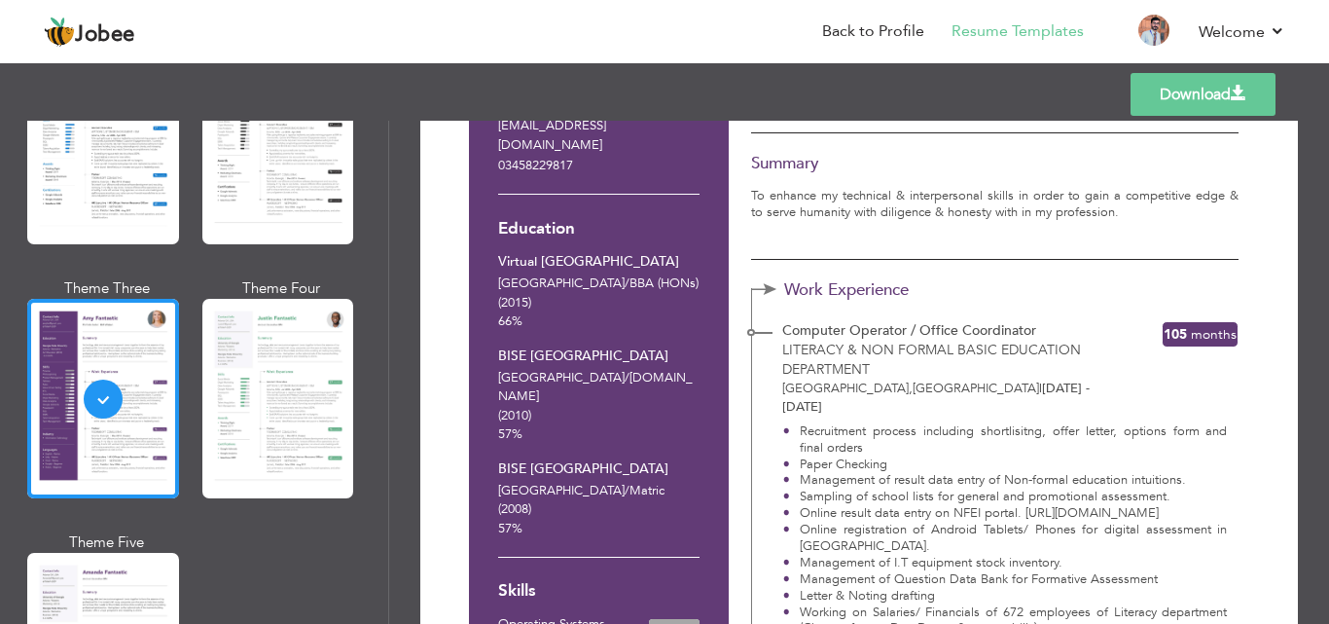
scroll to position [0, 0]
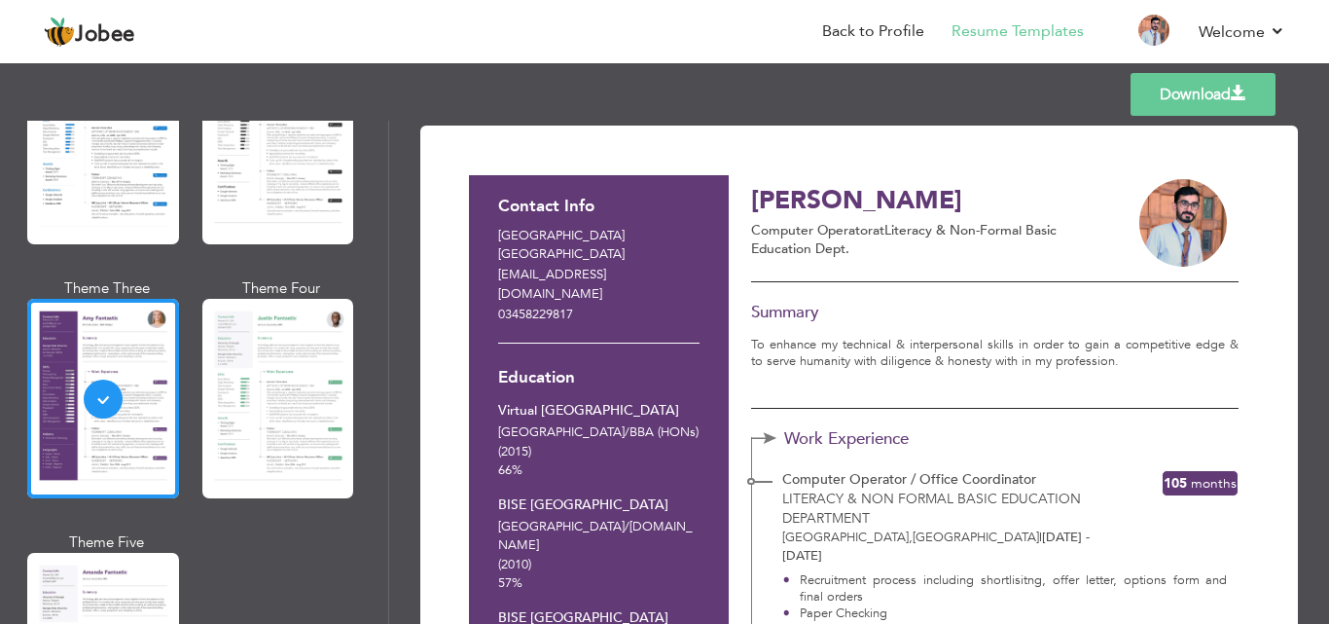
click at [1242, 87] on span at bounding box center [1239, 94] width 16 height 16
